Goal: Information Seeking & Learning: Find specific fact

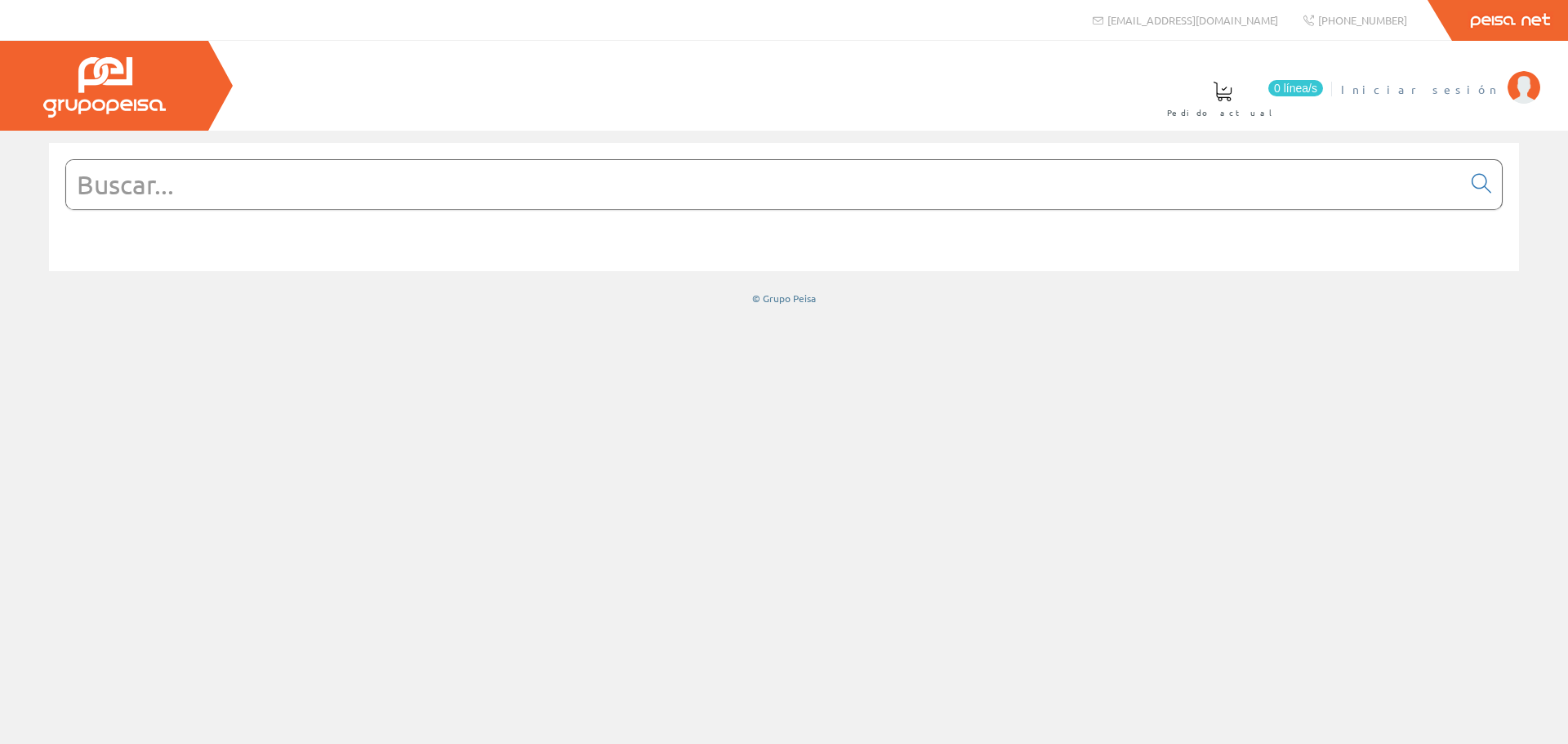
drag, startPoint x: 0, startPoint y: 0, endPoint x: 1466, endPoint y: 90, distance: 1468.8
click at [1466, 90] on span "Iniciar sesión" at bounding box center [1420, 89] width 158 height 17
click at [724, 225] on form at bounding box center [784, 209] width 1438 height 99
click at [732, 206] on input "text" at bounding box center [764, 184] width 1396 height 49
type input "cable"
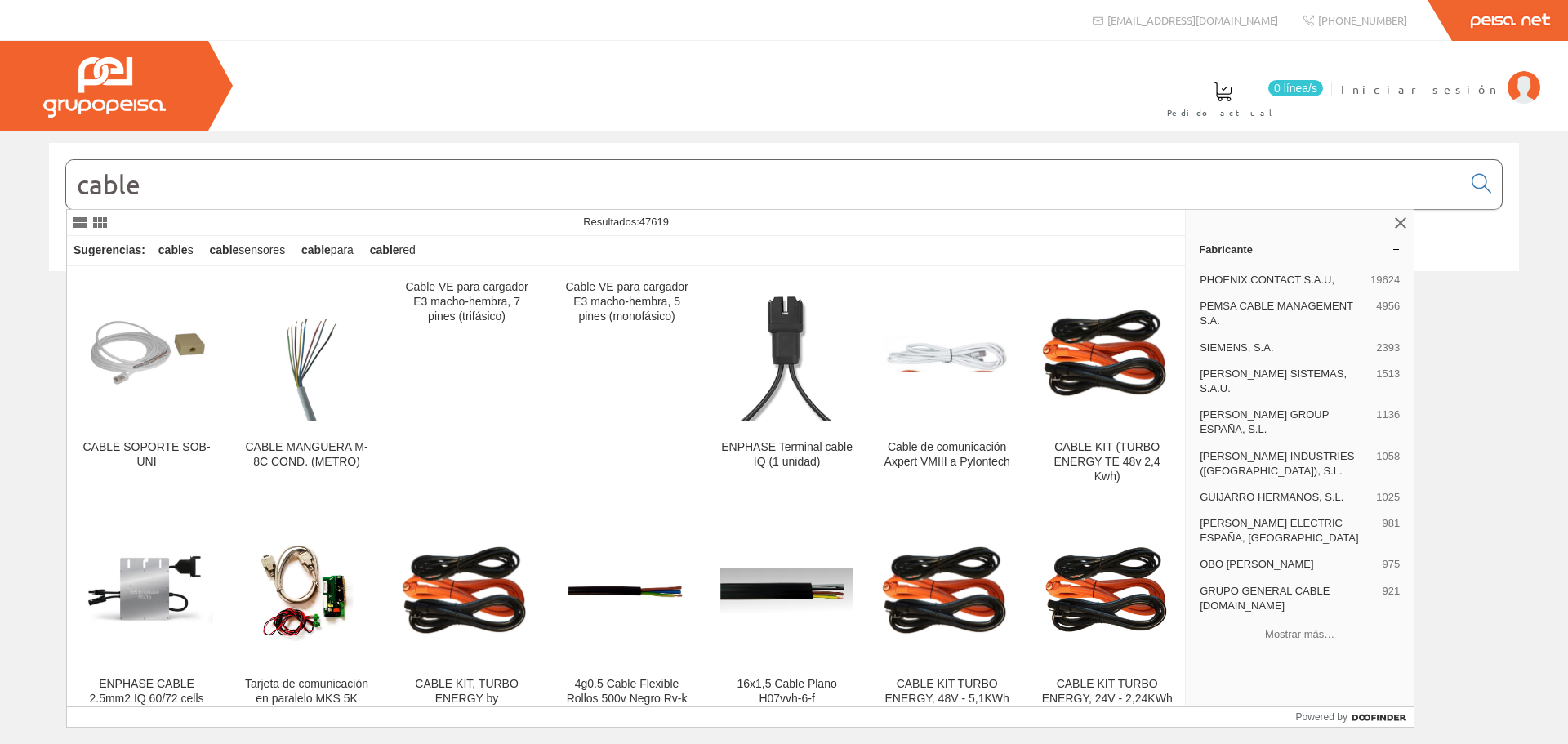
drag, startPoint x: 191, startPoint y: 195, endPoint x: 188, endPoint y: 180, distance: 15.3
click at [191, 195] on input "cable" at bounding box center [764, 184] width 1396 height 49
click at [1402, 220] on link at bounding box center [1400, 222] width 19 height 19
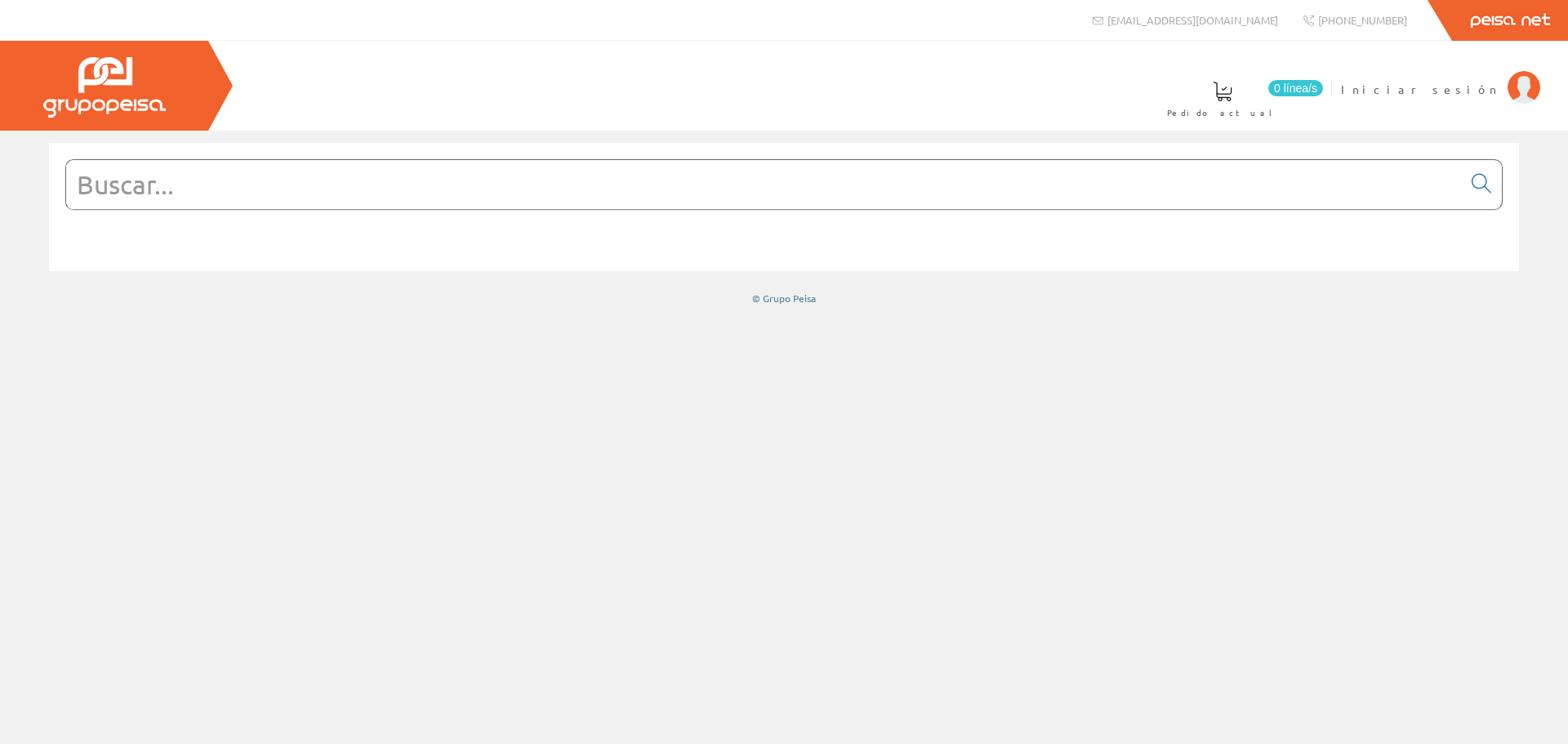
click at [416, 178] on input "text" at bounding box center [764, 184] width 1396 height 49
type input "cable"
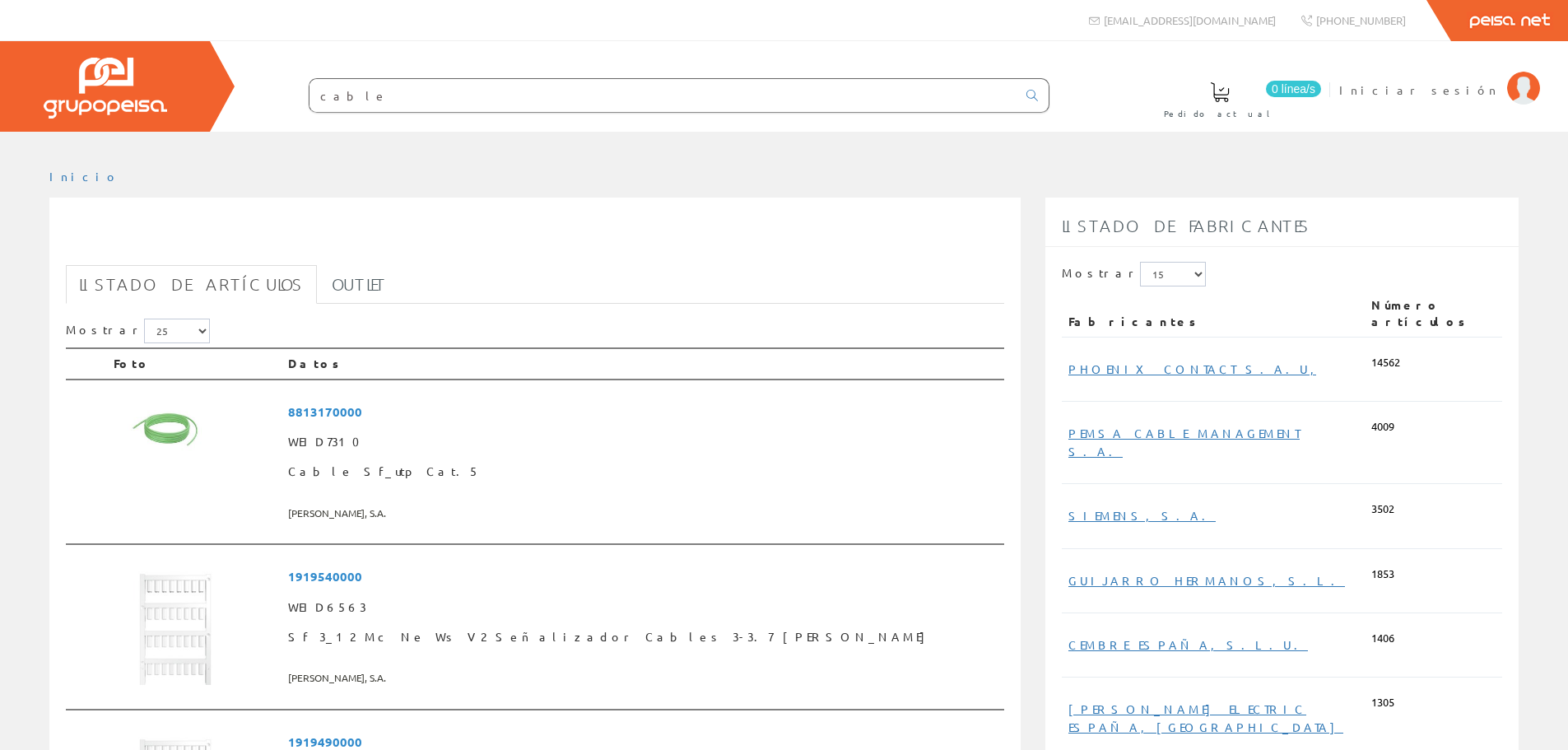
click at [371, 100] on input "cable" at bounding box center [663, 95] width 707 height 33
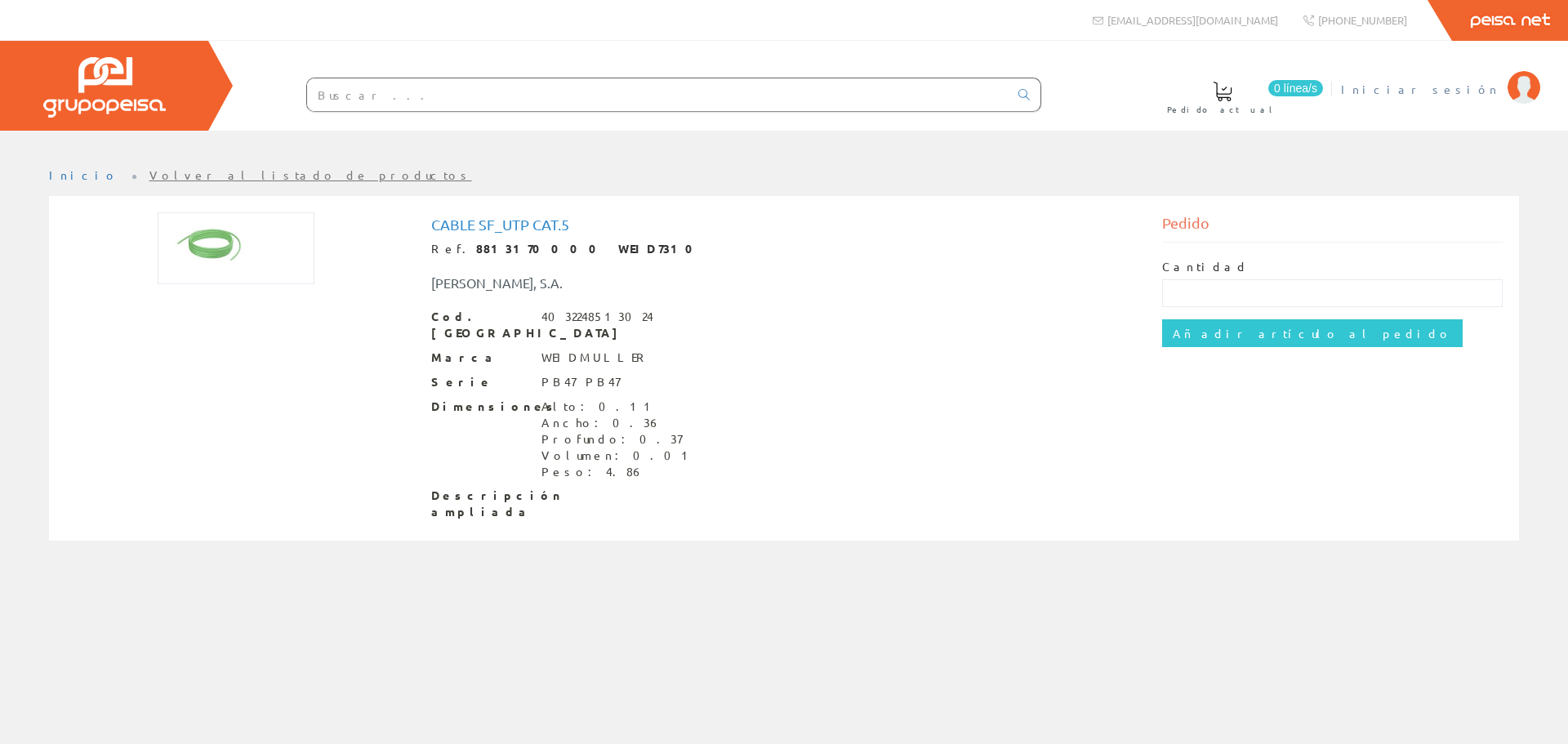
click at [1452, 88] on span "Iniciar sesión" at bounding box center [1420, 89] width 158 height 17
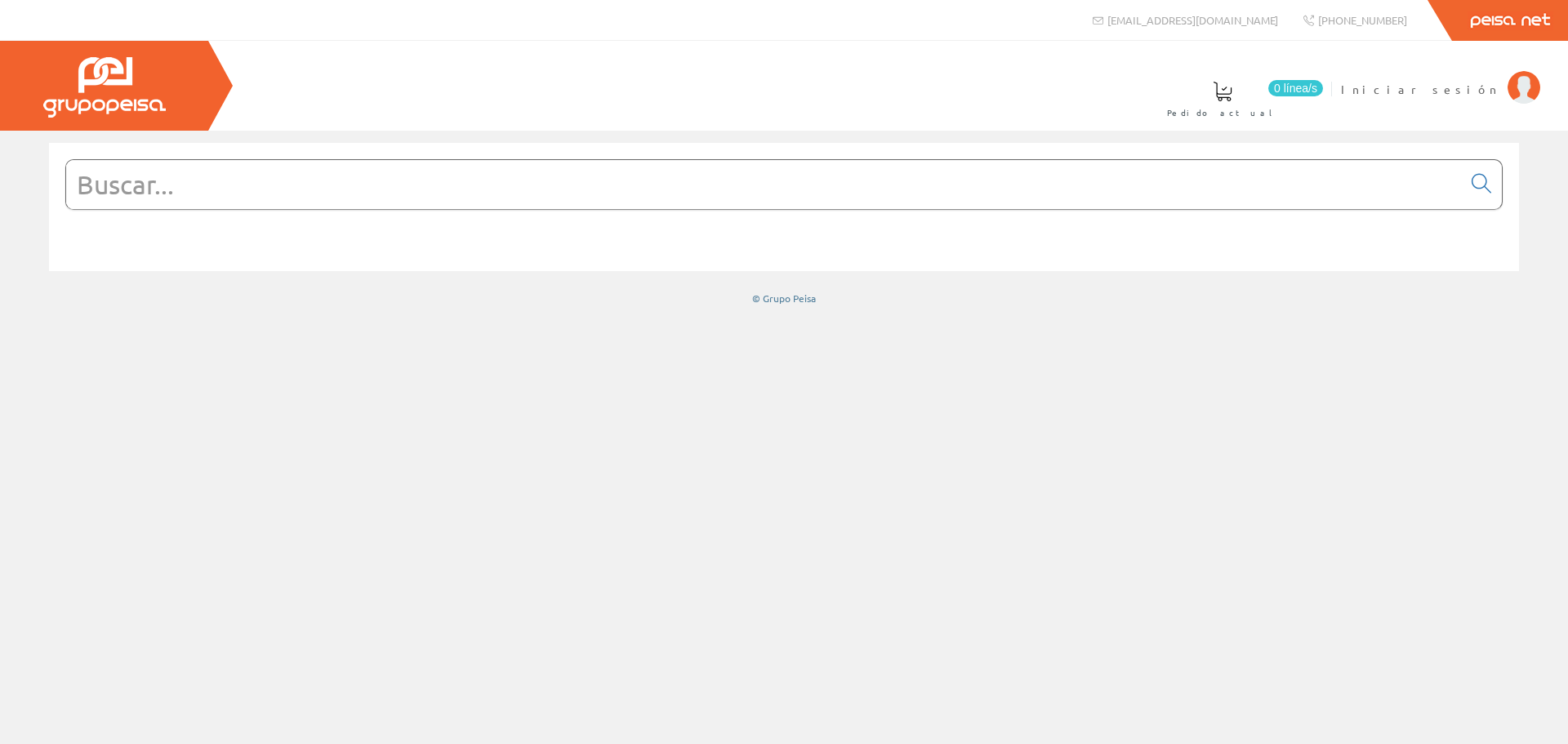
click at [78, 91] on img at bounding box center [104, 87] width 122 height 61
click at [1469, 85] on span "Iniciar sesión" at bounding box center [1420, 89] width 158 height 17
